Goal: Check status: Check status

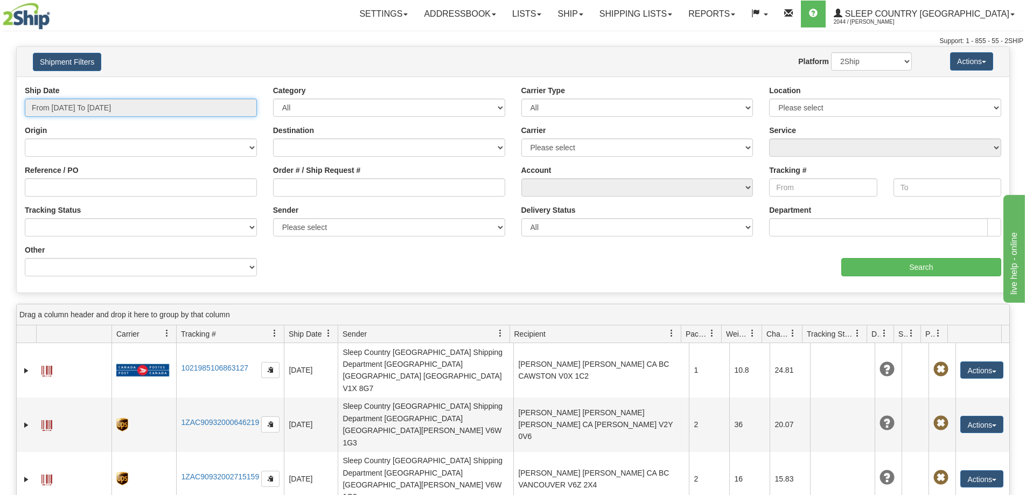
click at [112, 108] on input "From [DATE] To [DATE]" at bounding box center [141, 108] width 232 height 18
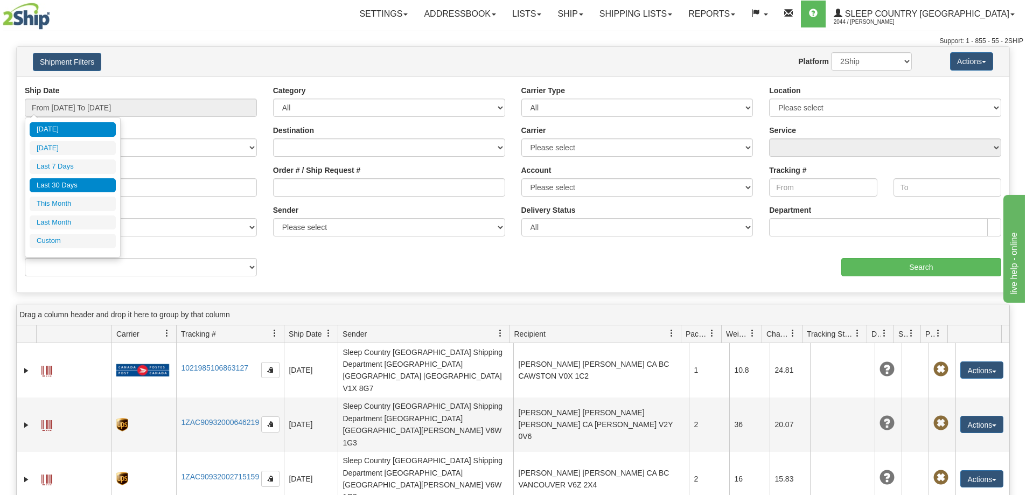
click at [86, 185] on li "Last 30 Days" at bounding box center [73, 185] width 86 height 15
type input "From [DATE] To [DATE]"
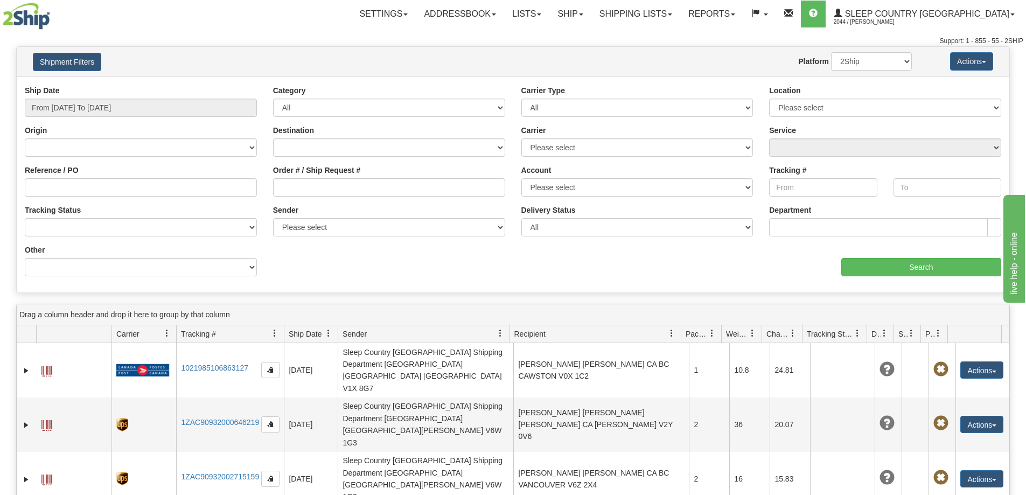
click at [107, 177] on div "Reference / PO" at bounding box center [141, 181] width 232 height 32
click at [109, 185] on input "Reference / PO" at bounding box center [141, 187] width 232 height 18
paste input "1058769"
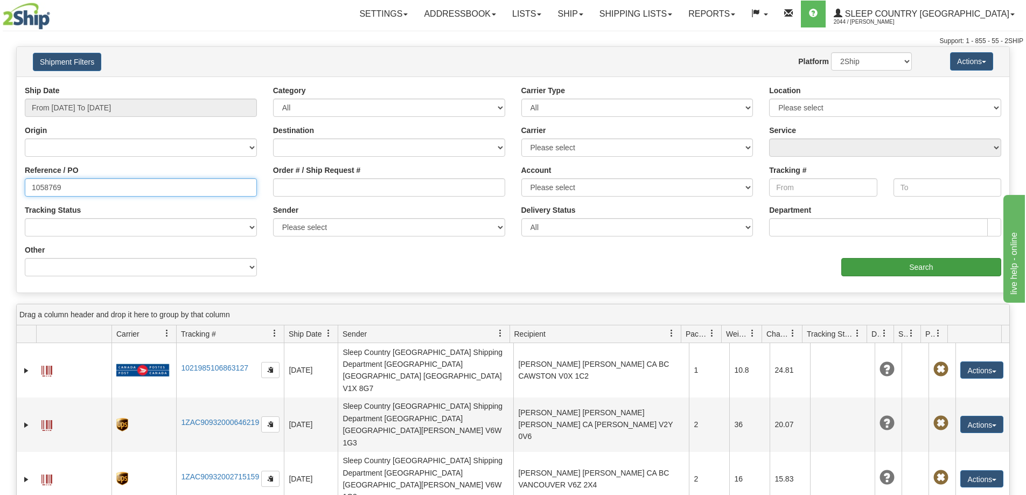
type input "1058769"
click at [929, 265] on input "Search" at bounding box center [921, 267] width 160 height 18
